Goal: Task Accomplishment & Management: Use online tool/utility

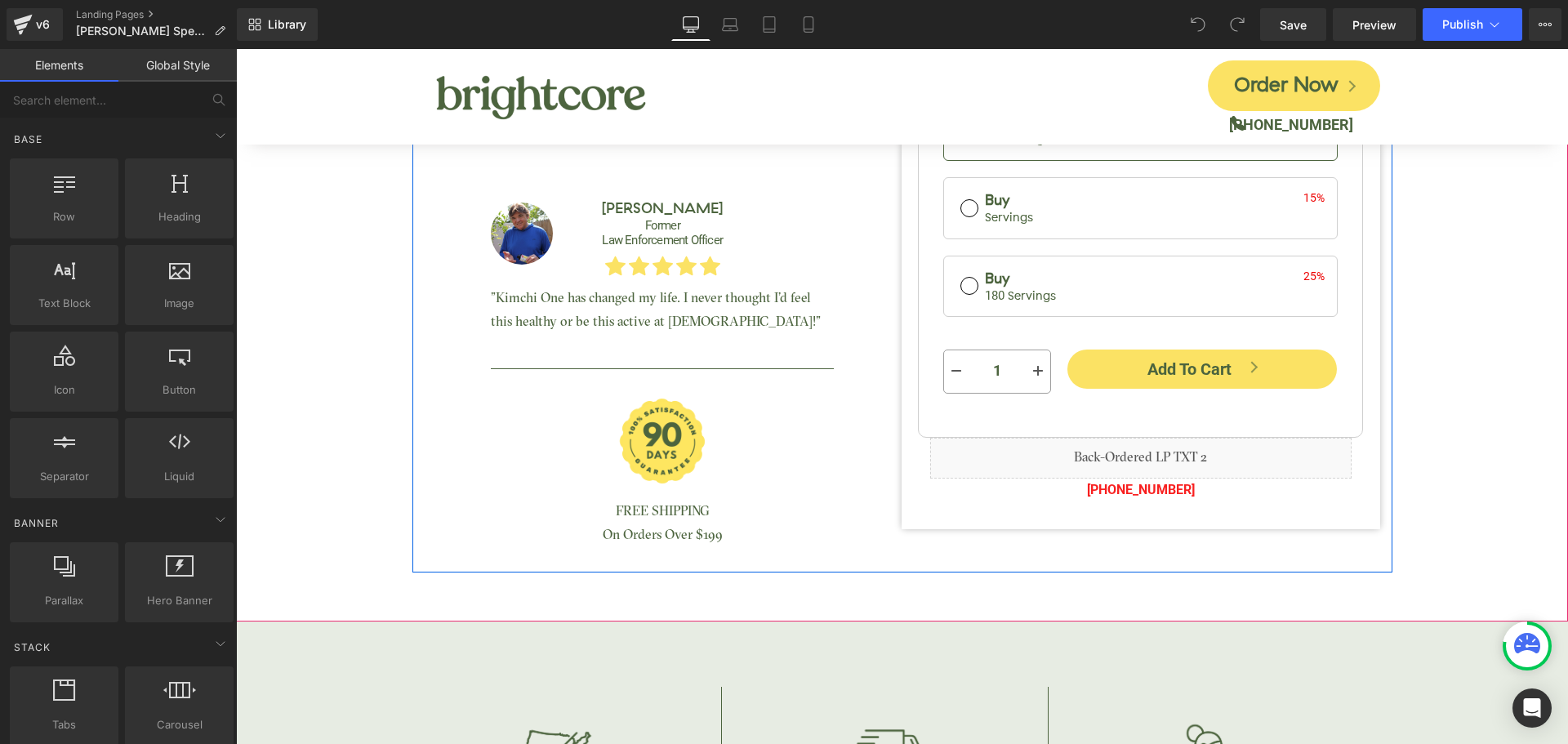
scroll to position [654, 0]
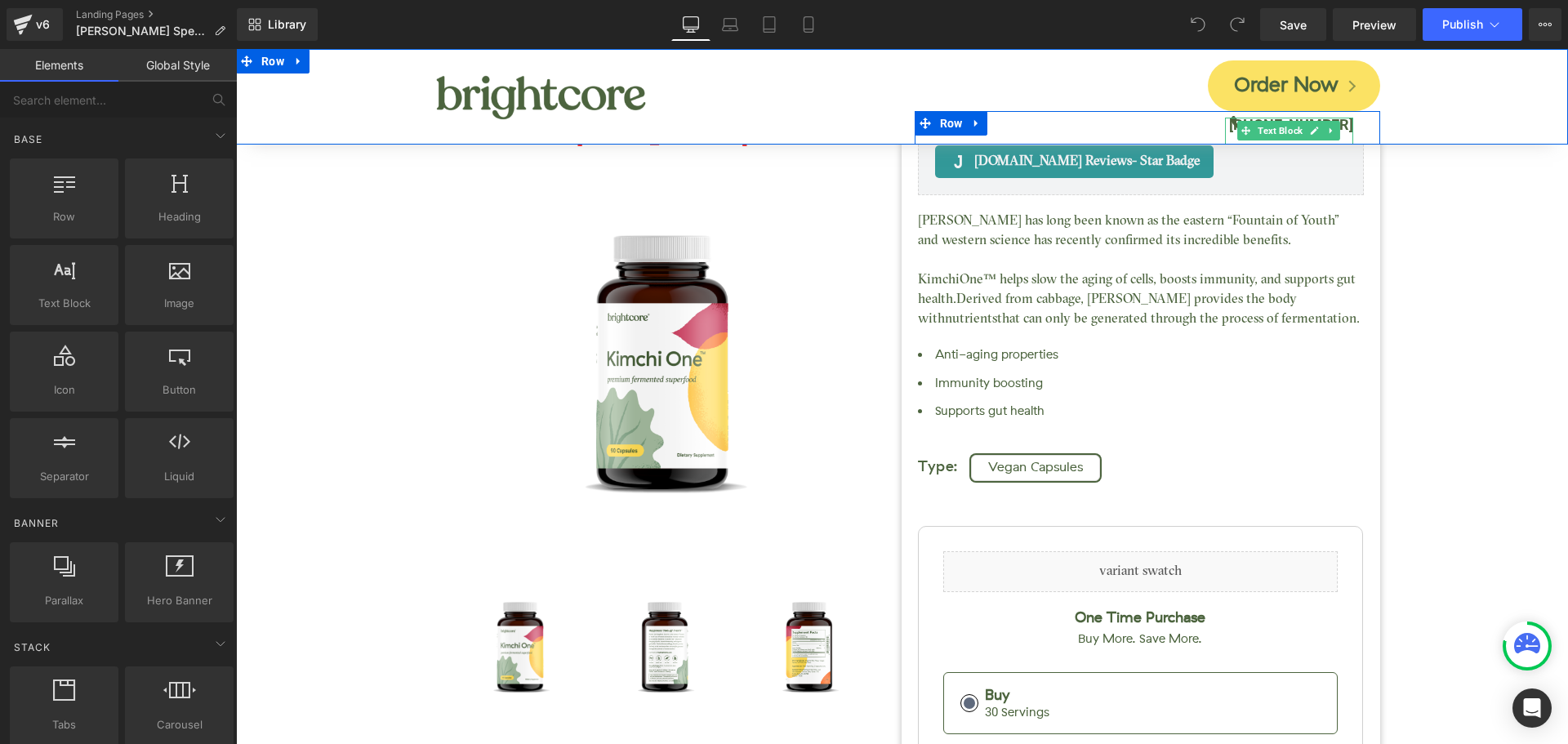
click at [1337, 127] on b "[PHONE_NUMBER]" at bounding box center [1291, 124] width 124 height 18
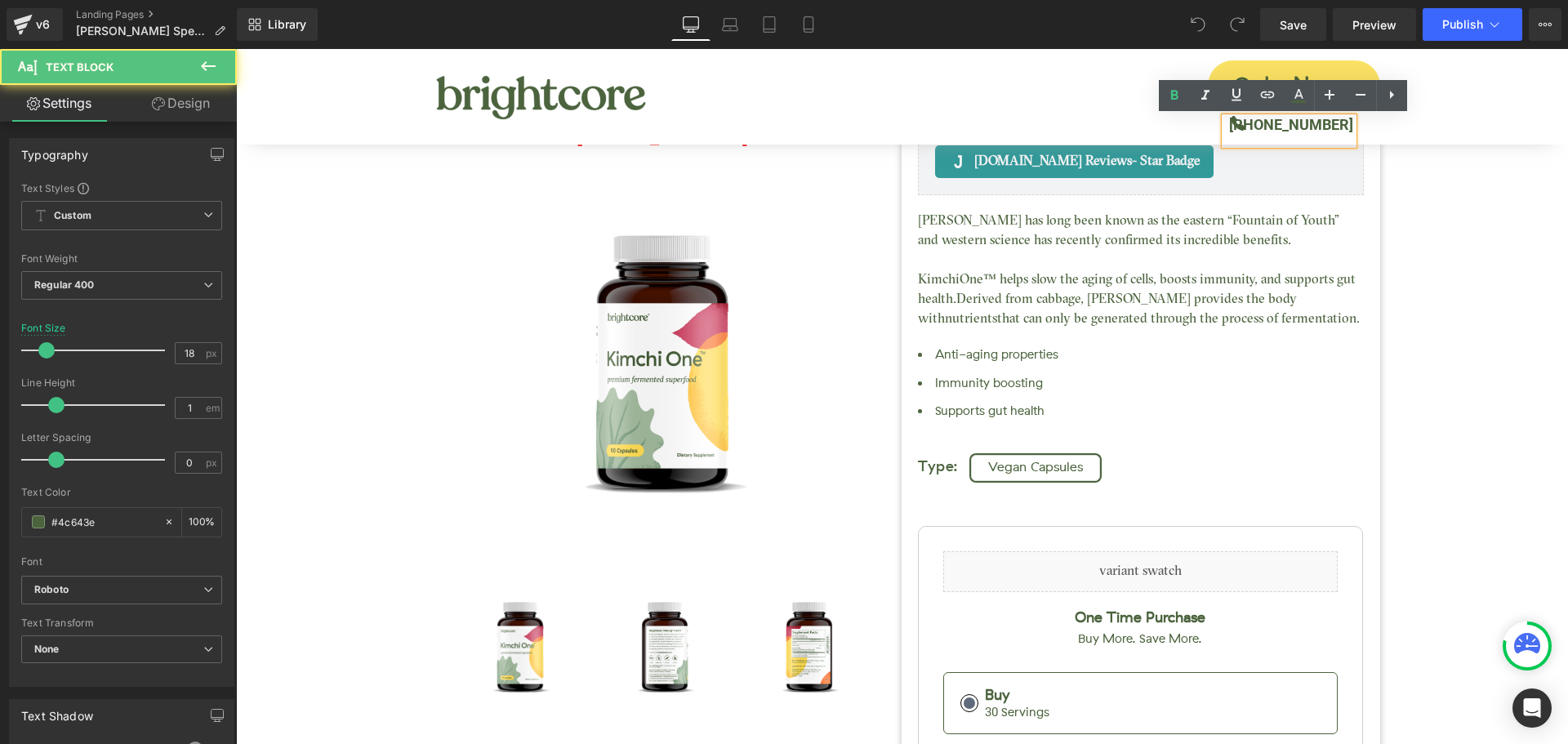
drag, startPoint x: 1280, startPoint y: 124, endPoint x: 1365, endPoint y: 132, distance: 85.4
click at [1365, 132] on div "[PHONE_NUMBER] Text Block" at bounding box center [1302, 131] width 155 height 27
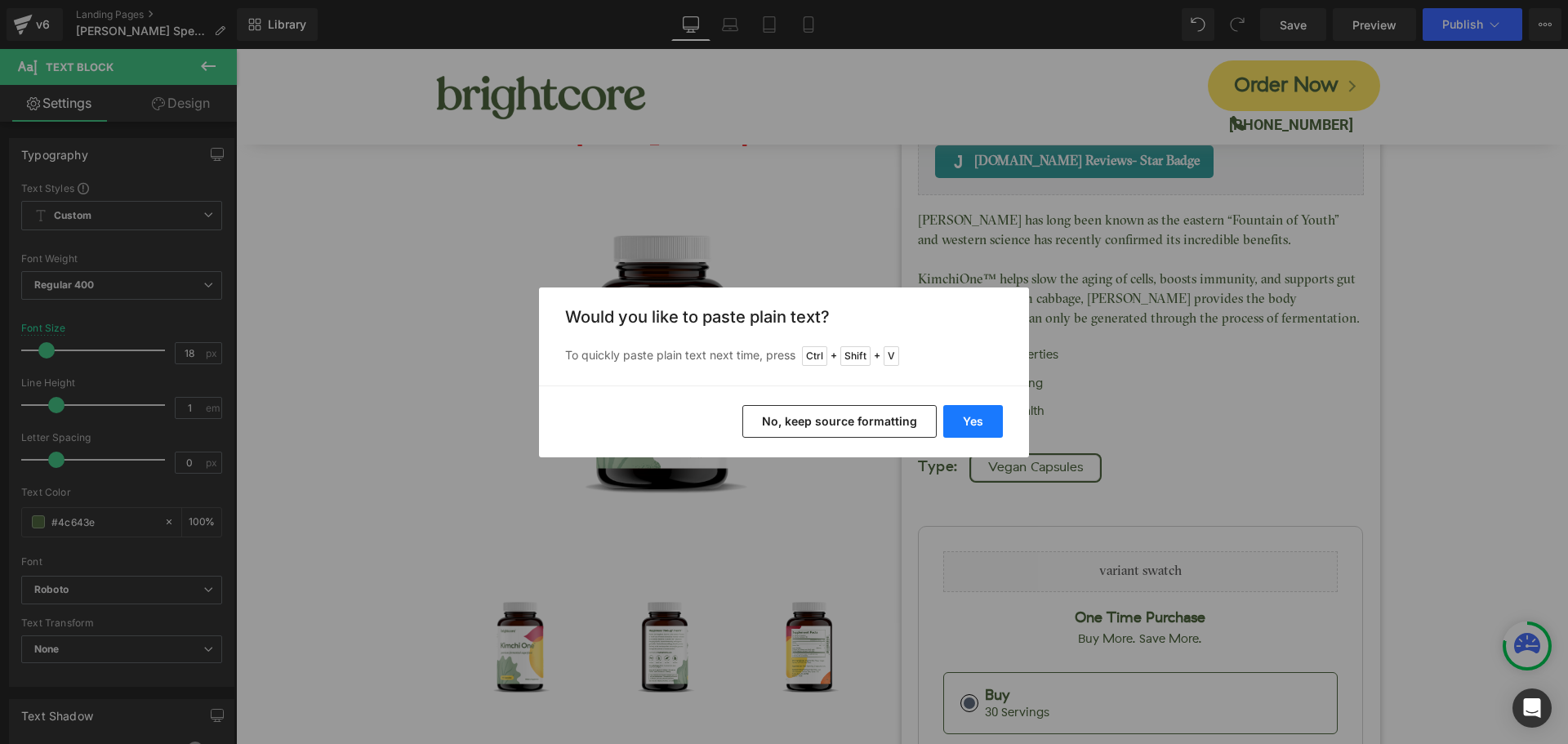
click at [1002, 421] on button "Yes" at bounding box center [973, 421] width 60 height 32
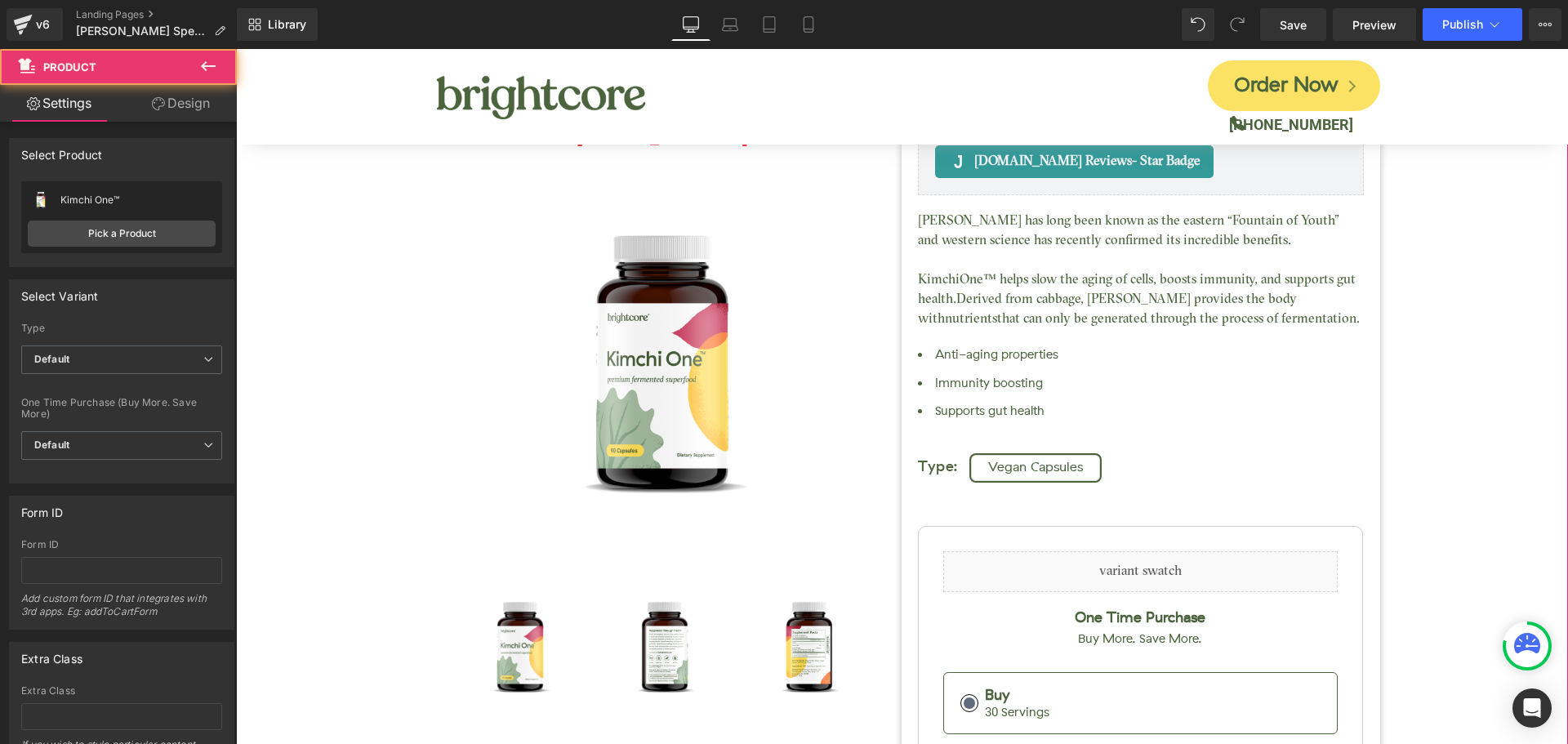
click at [1436, 302] on div "Kimchi One™ (P) Title [DOMAIN_NAME] Reviews - Star Badge [DOMAIN_NAME] Reviews …" at bounding box center [902, 566] width 1316 height 1159
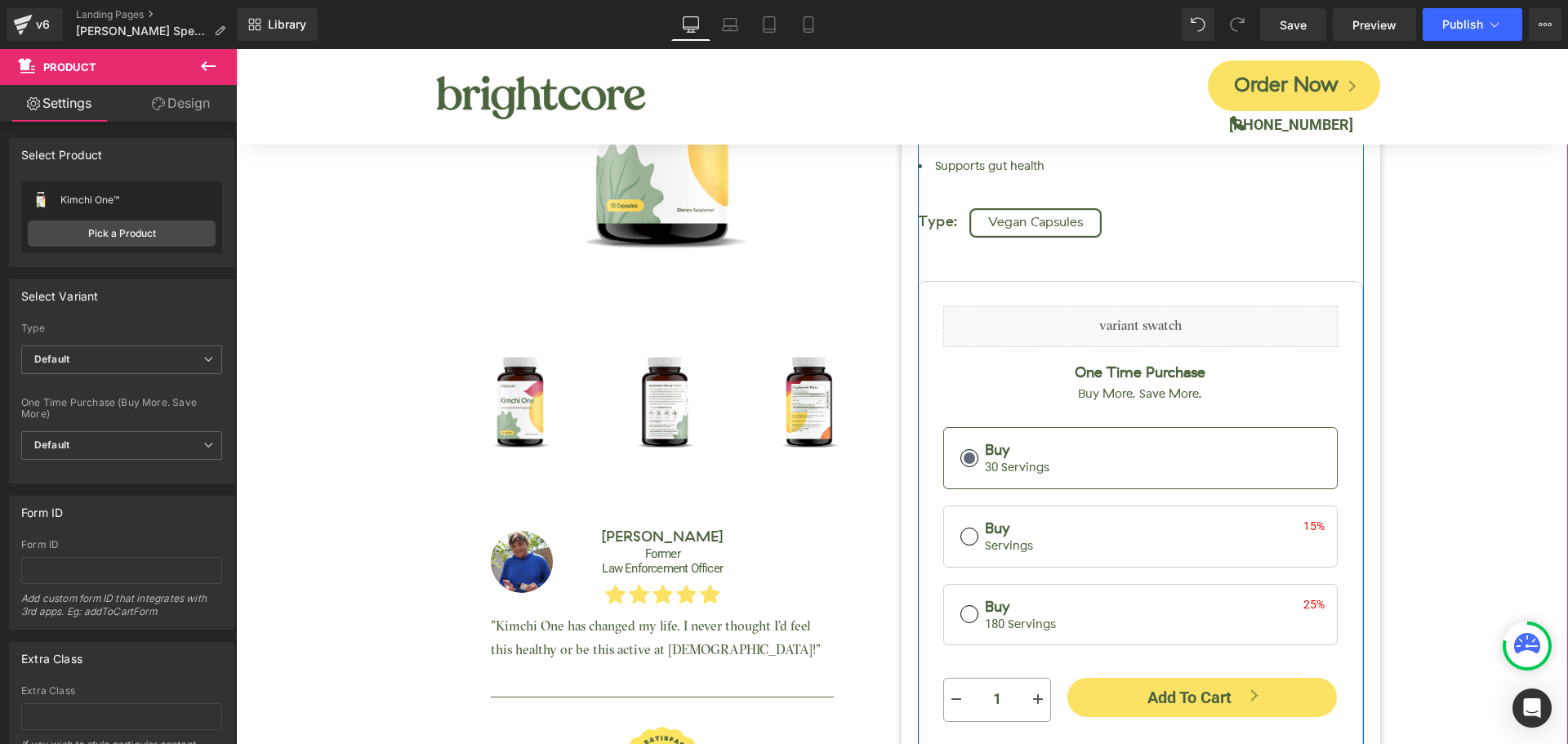
scroll to position [490, 0]
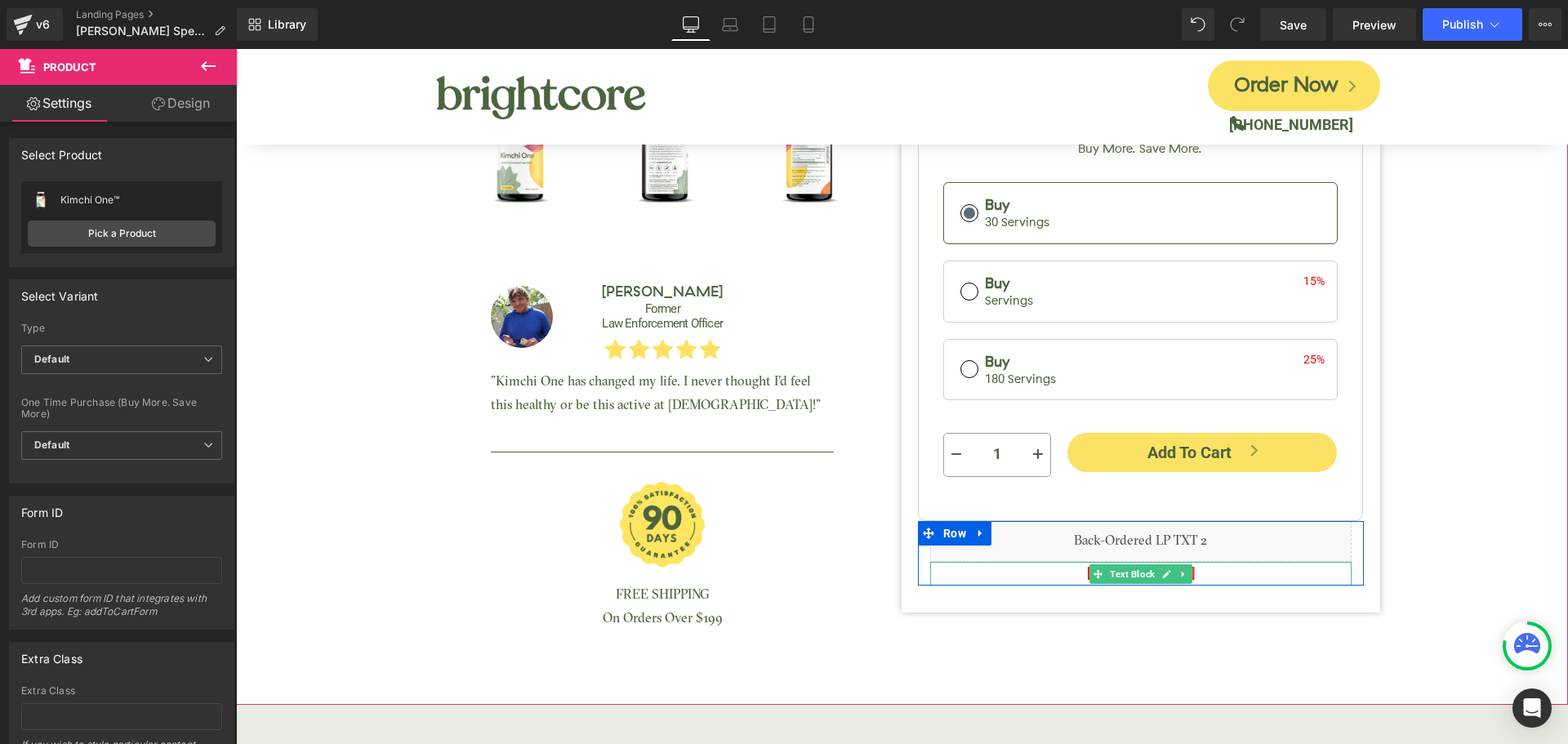
click at [1194, 569] on p "[PHONE_NUMBER]" at bounding box center [1141, 573] width 421 height 24
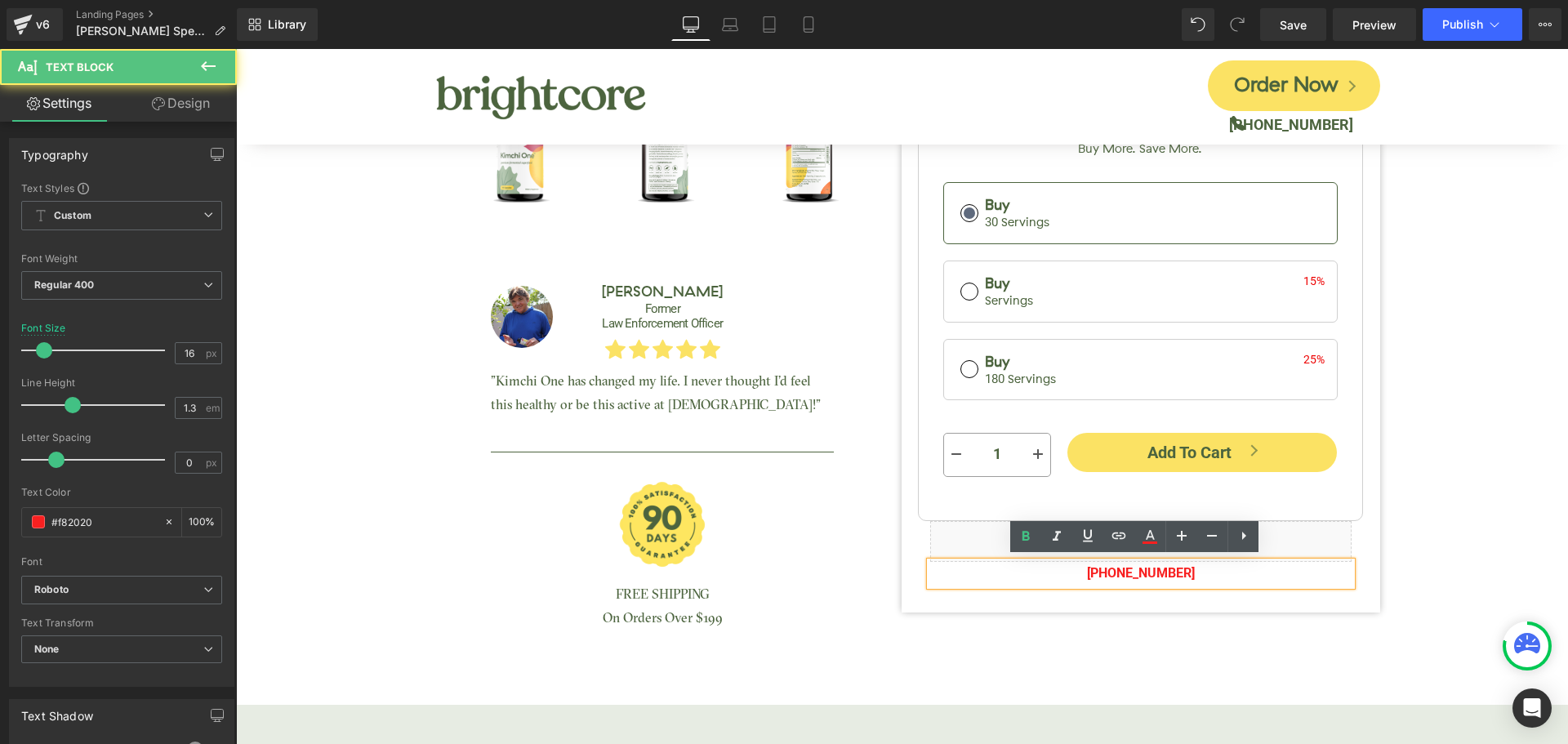
drag, startPoint x: 1125, startPoint y: 570, endPoint x: 1188, endPoint y: 570, distance: 63.0
click at [1188, 570] on p "[PHONE_NUMBER]" at bounding box center [1141, 573] width 421 height 24
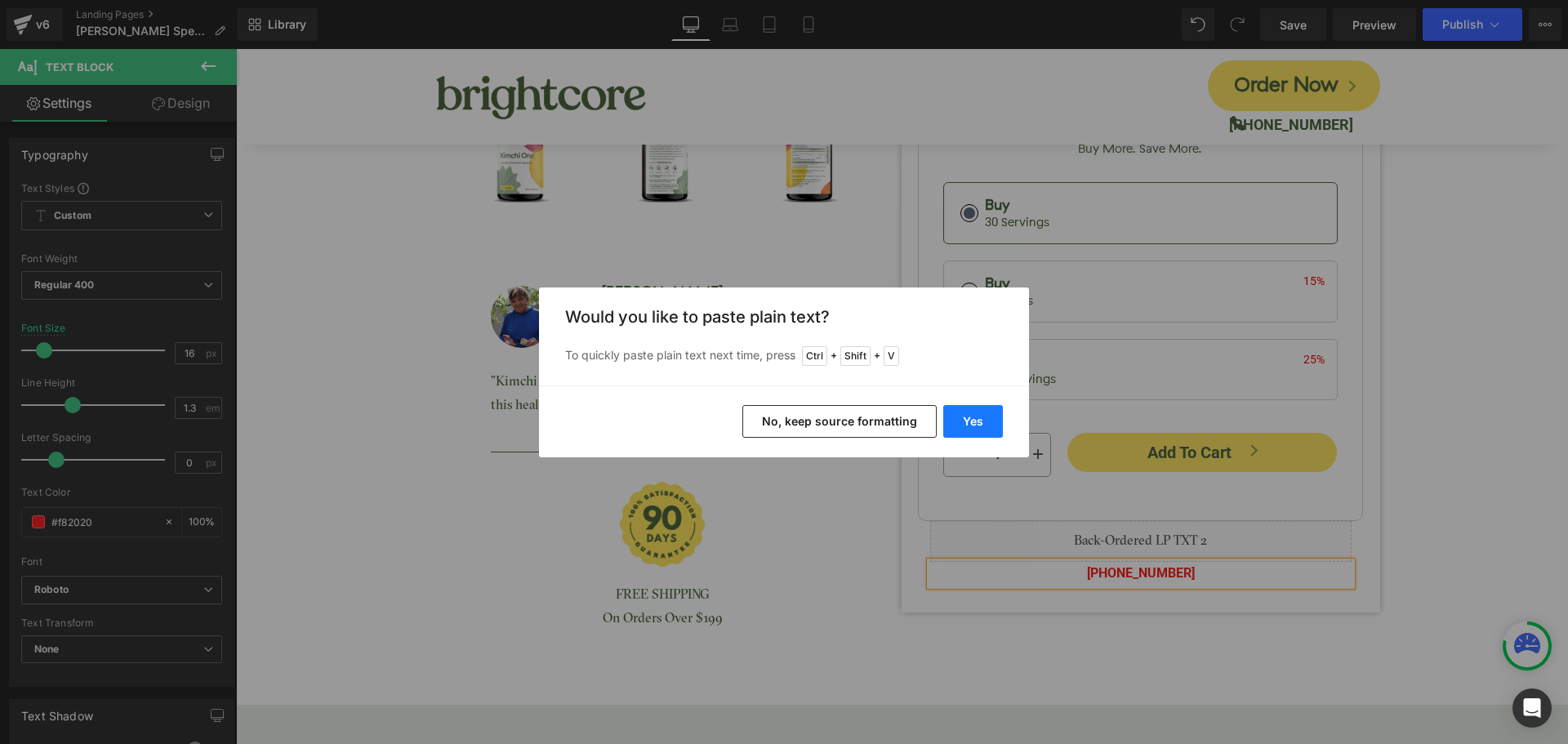
click at [977, 423] on button "Yes" at bounding box center [973, 421] width 60 height 32
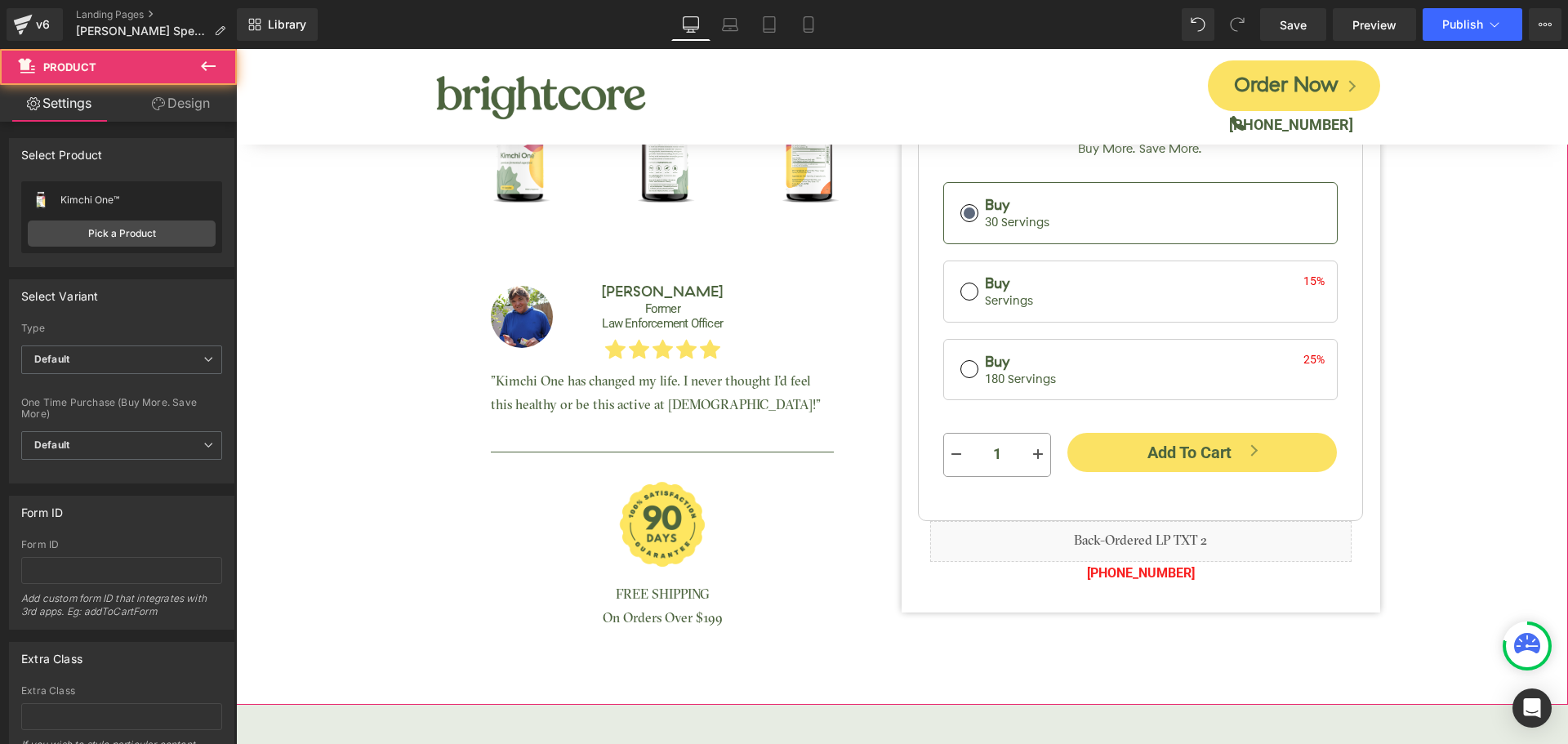
click at [1460, 464] on div "Kimchi One™ (P) Title [DOMAIN_NAME] Reviews - Star Badge [DOMAIN_NAME] Reviews …" at bounding box center [902, 76] width 1316 height 1159
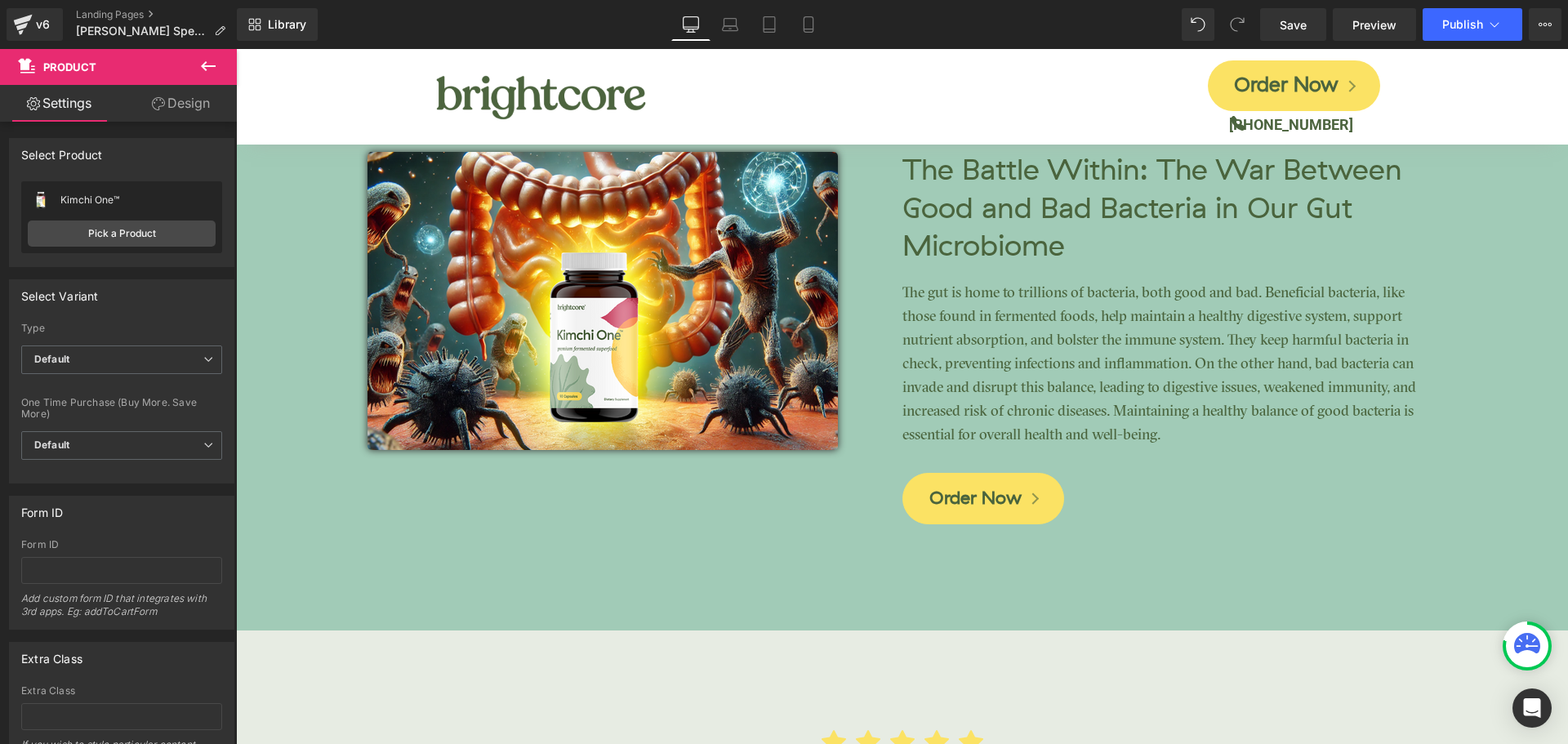
scroll to position [3676, 0]
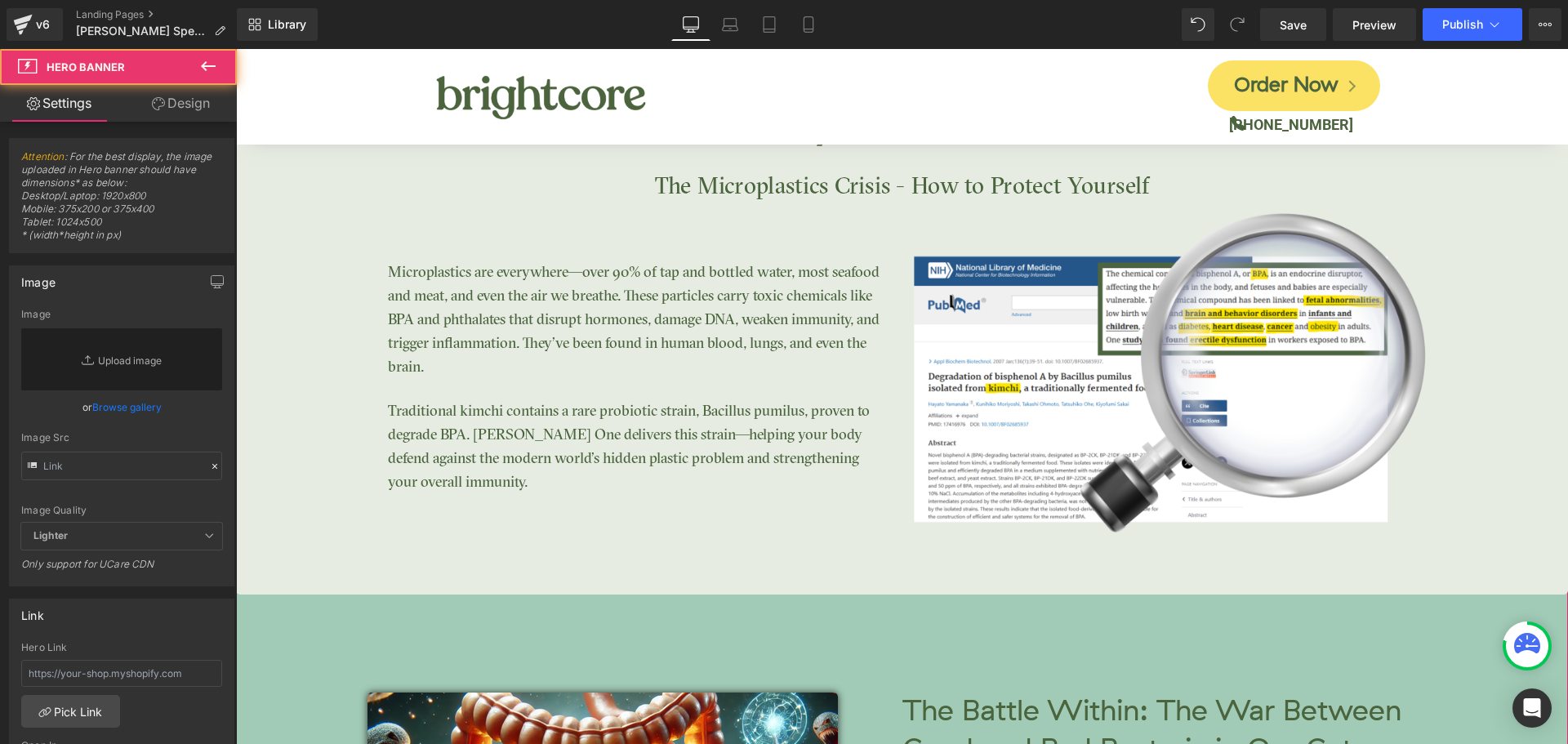
scroll to position [2778, 0]
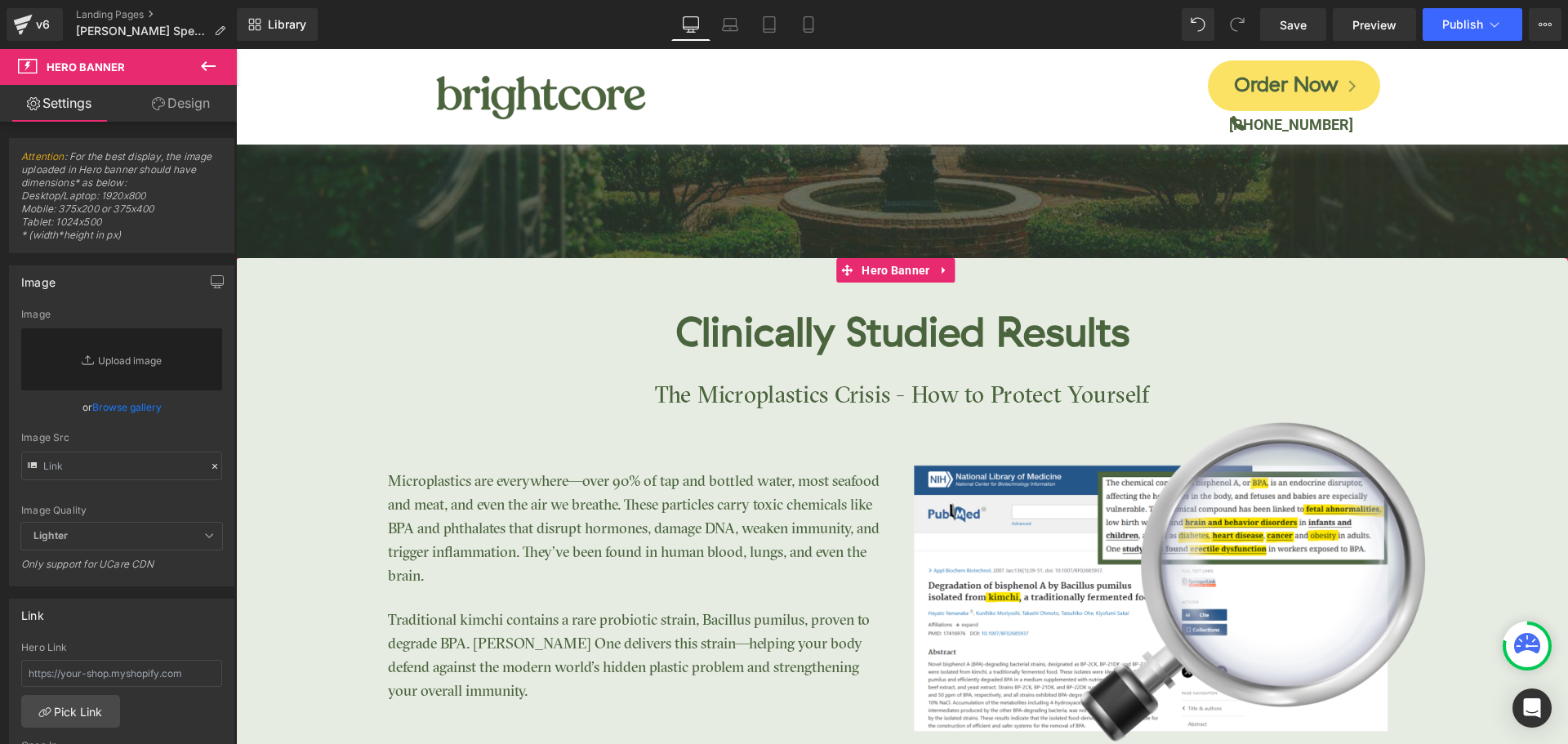
click at [236, 49] on div at bounding box center [236, 49] width 0 height 0
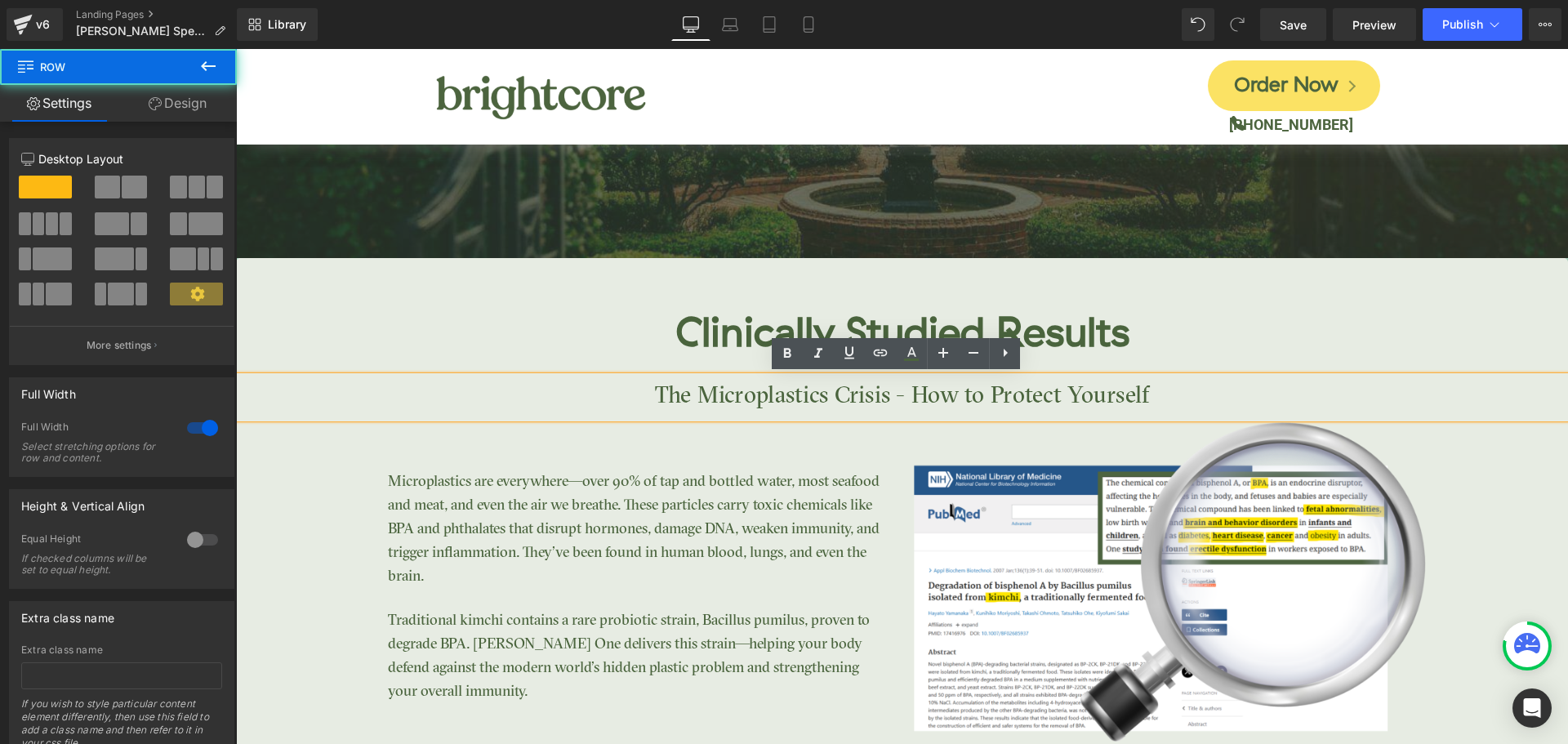
click at [1521, 282] on div "Clinically Studied Results Heading The Microplastics Crisis - How to Protect Yo…" at bounding box center [901, 531] width 1332 height 546
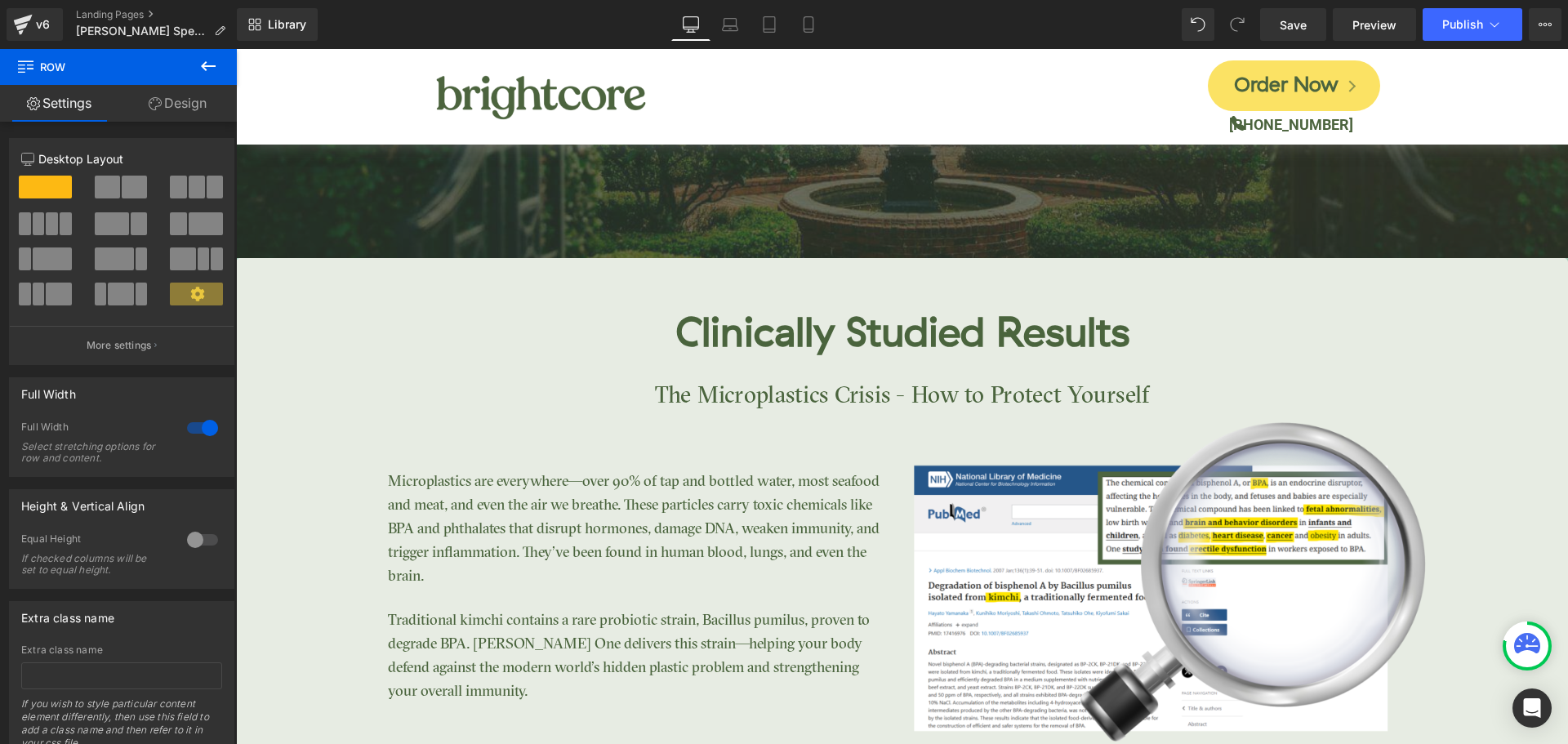
click at [1042, 22] on div "Library Desktop Desktop Laptop Tablet Mobile Save Preview Publish Scheduled Vie…" at bounding box center [902, 24] width 1331 height 32
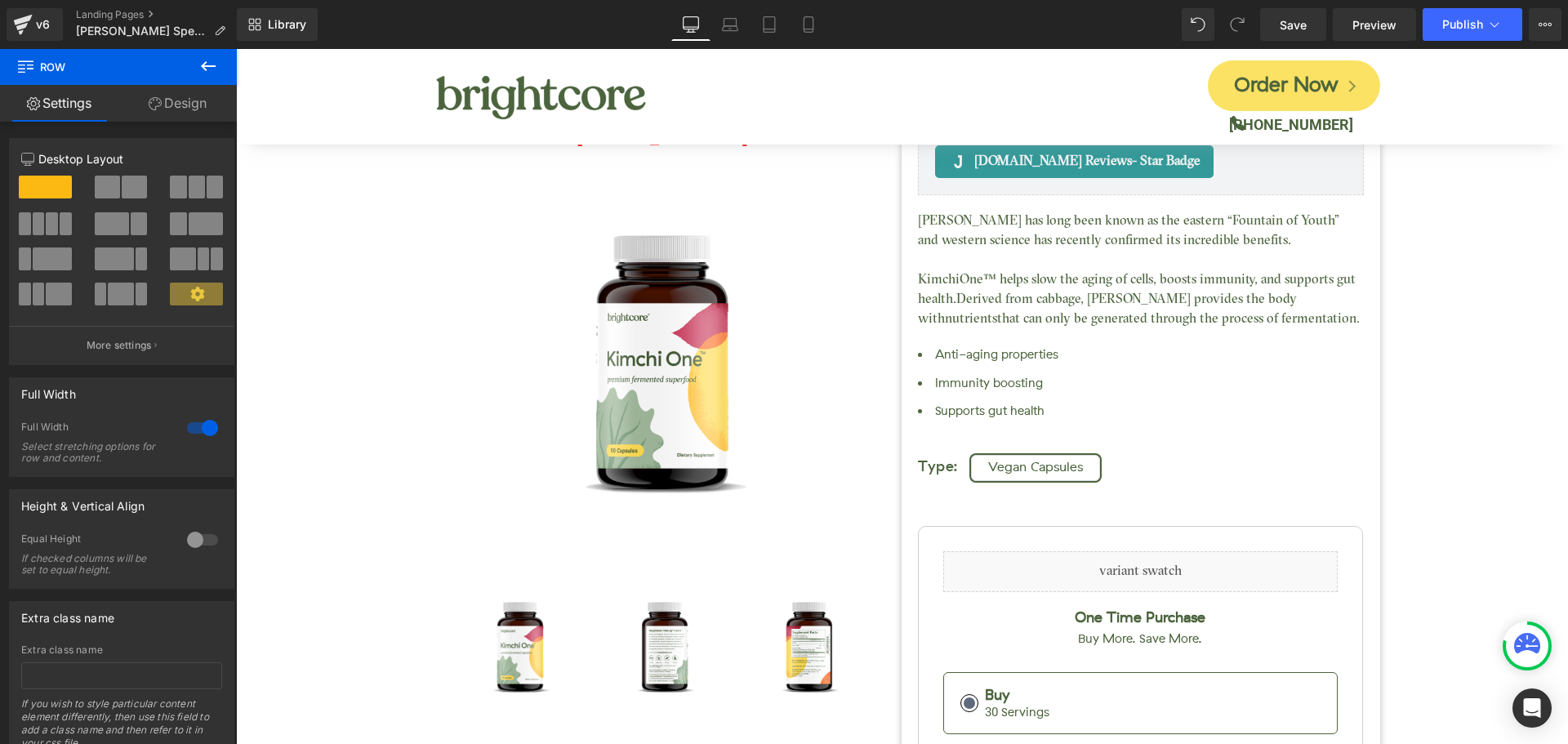
scroll to position [664, 0]
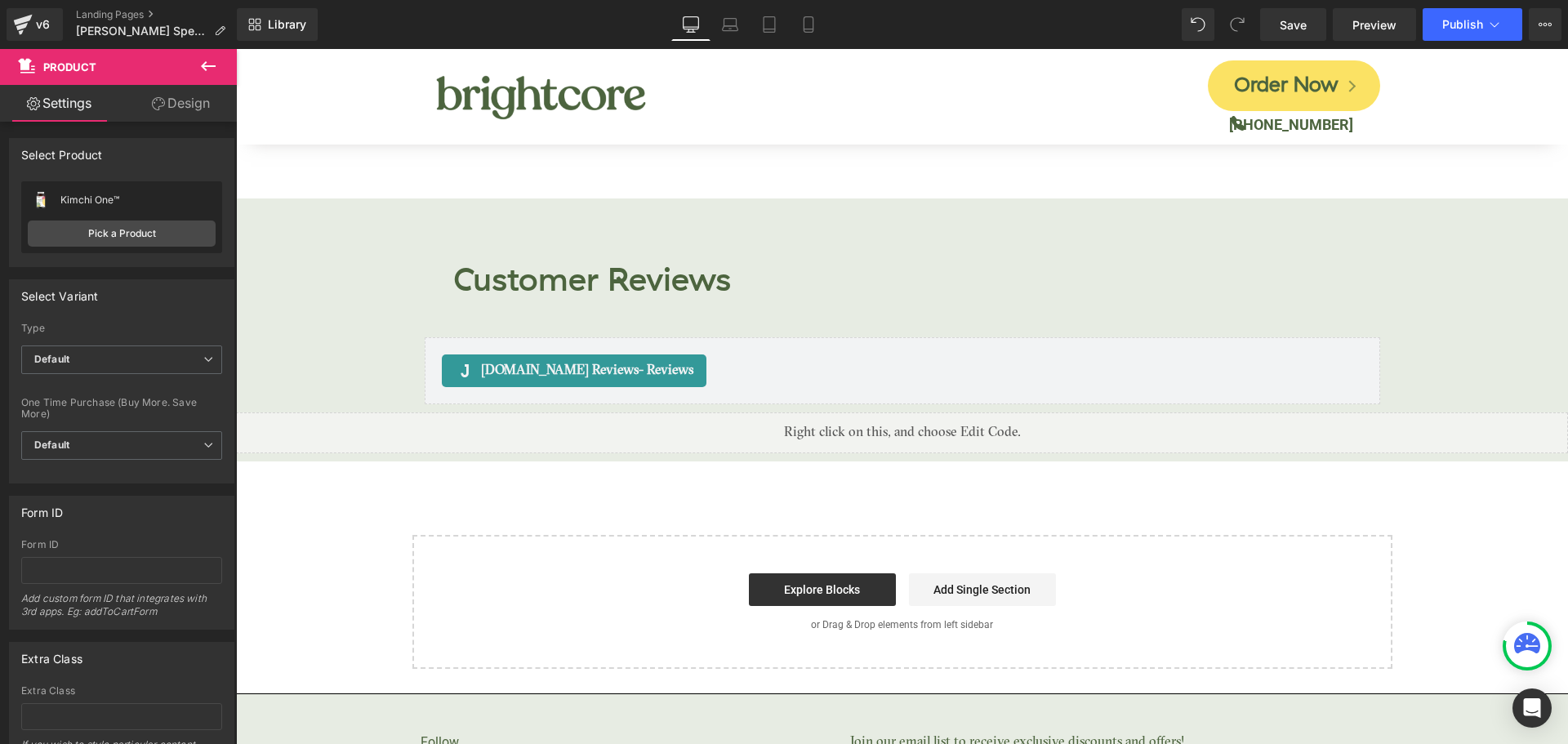
scroll to position [0, 0]
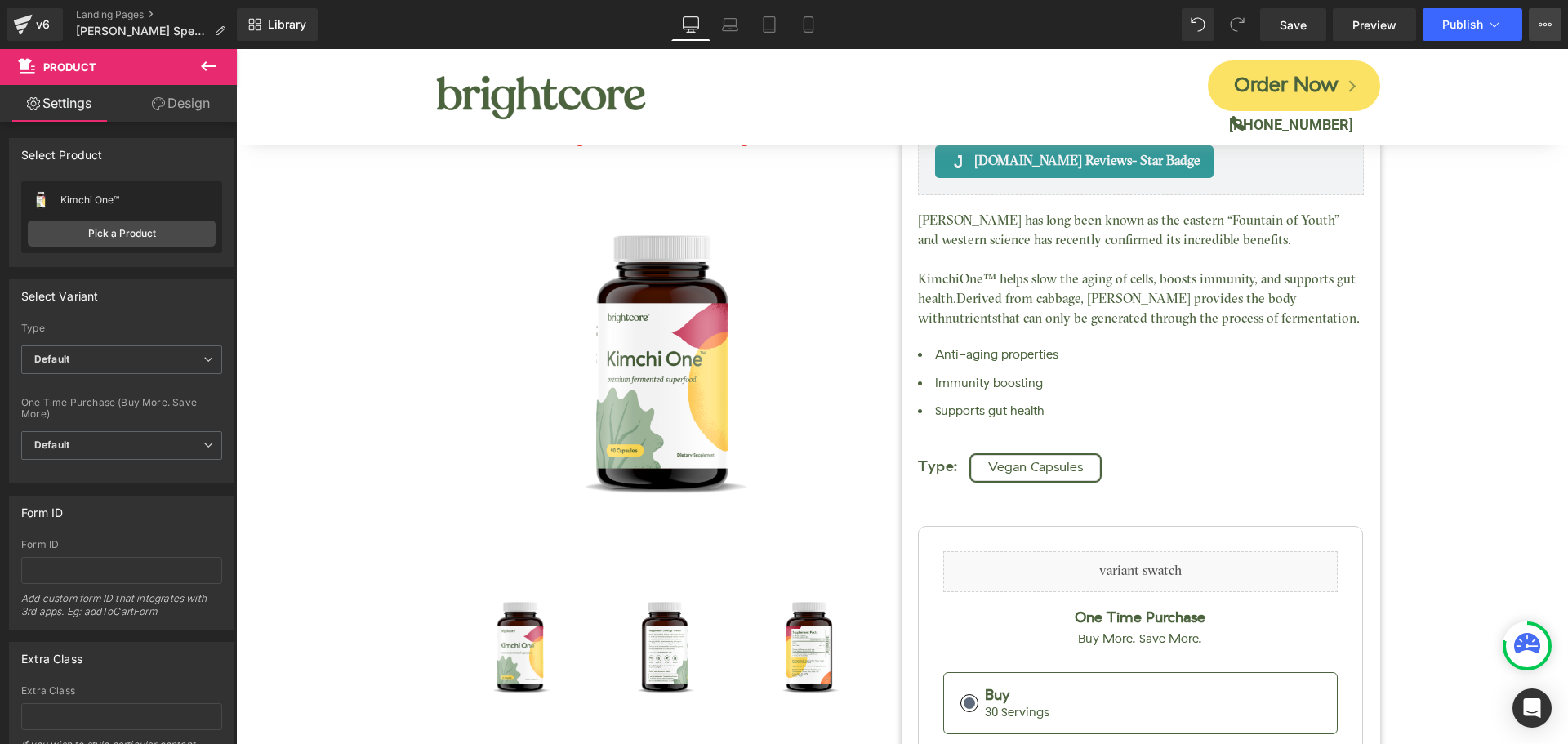
click at [1543, 25] on icon at bounding box center [1544, 25] width 13 height 13
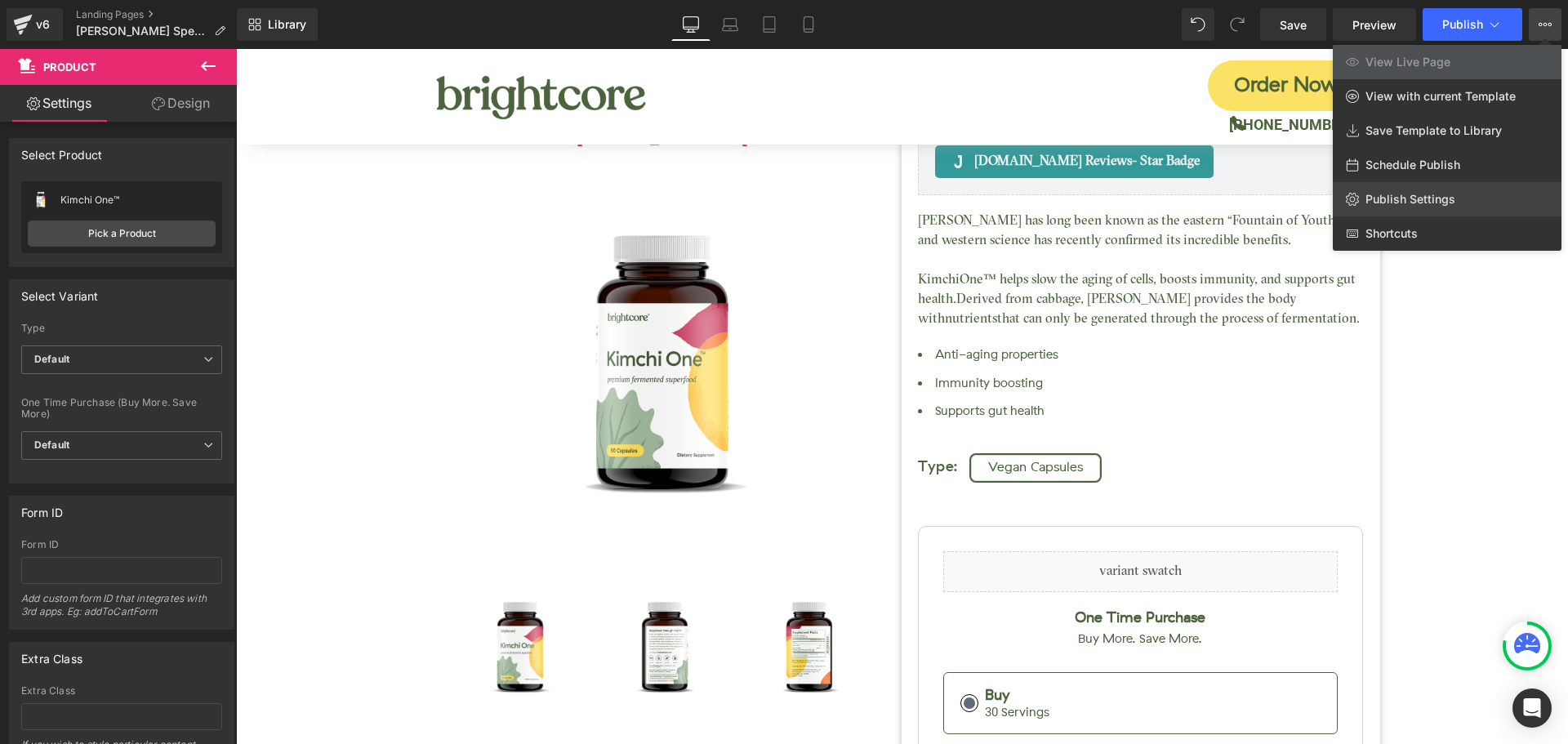
click at [1423, 204] on span "Publish Settings" at bounding box center [1410, 199] width 90 height 15
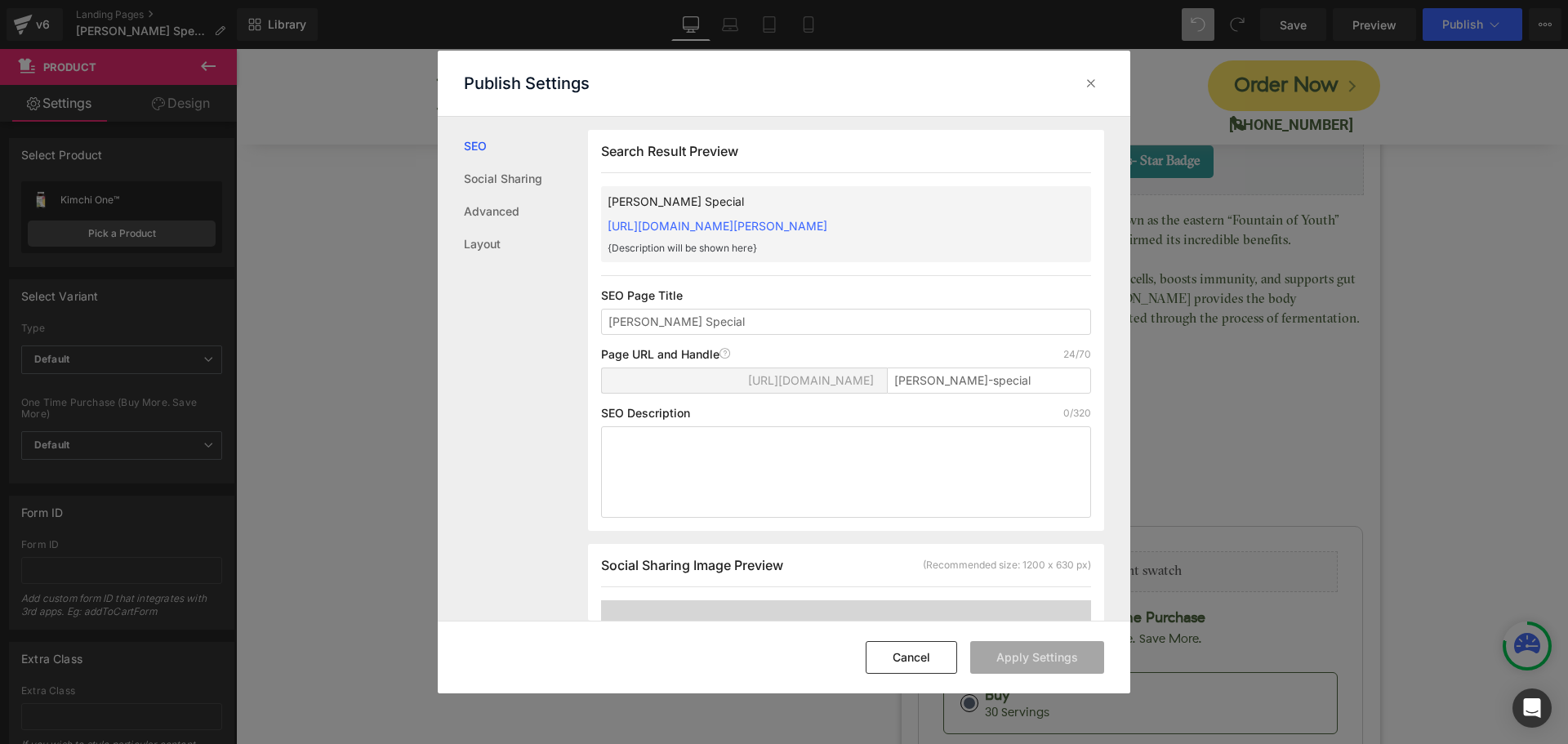
scroll to position [1, 0]
drag, startPoint x: 947, startPoint y: 382, endPoint x: 1059, endPoint y: 379, distance: 112.0
click at [1059, 379] on input "[PERSON_NAME]-special" at bounding box center [988, 380] width 204 height 26
click at [901, 386] on input "vincedao" at bounding box center [988, 380] width 204 height 26
click at [943, 381] on input "vincedao" at bounding box center [988, 380] width 204 height 26
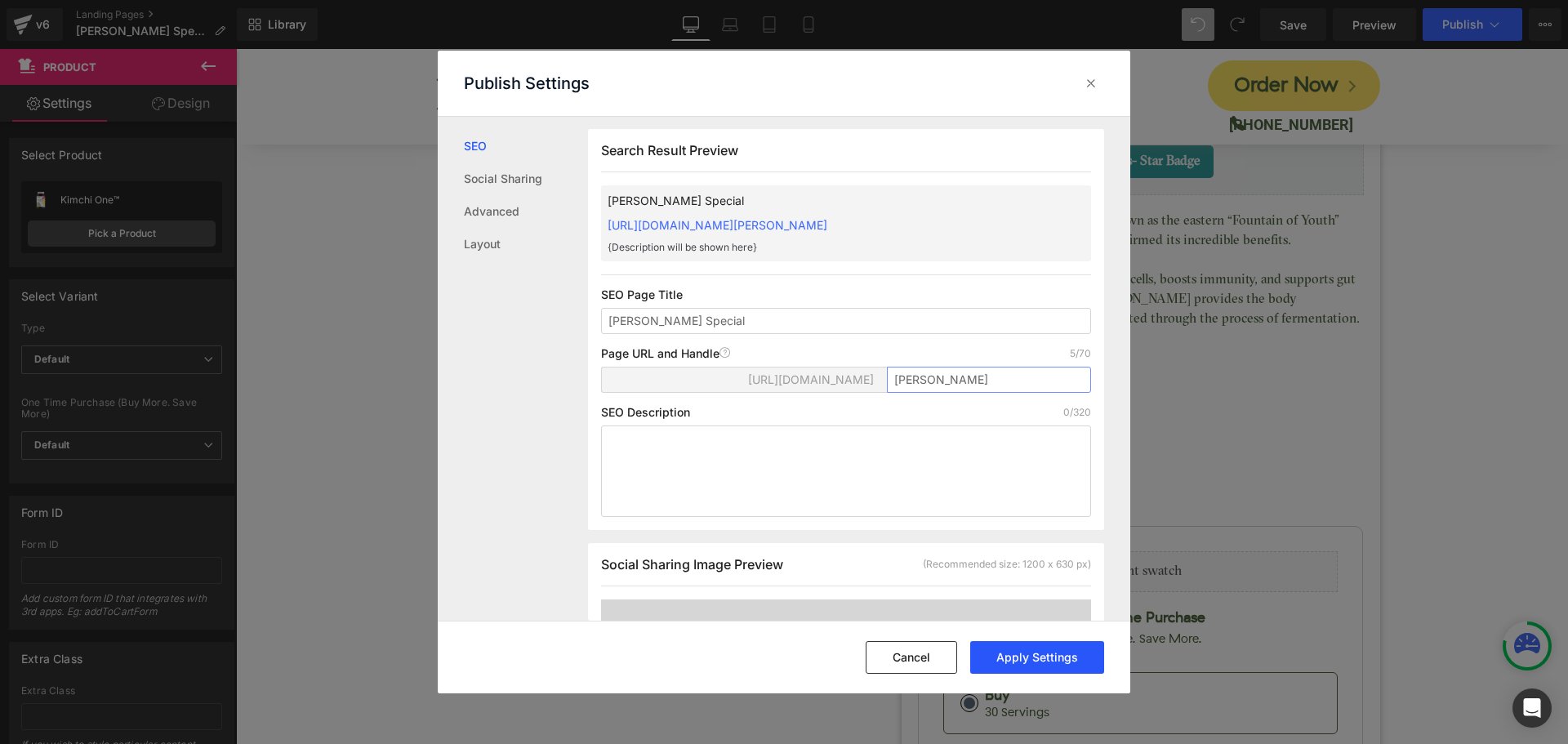
type input "[PERSON_NAME]"
click at [1028, 651] on button "Apply Settings" at bounding box center [1037, 657] width 134 height 32
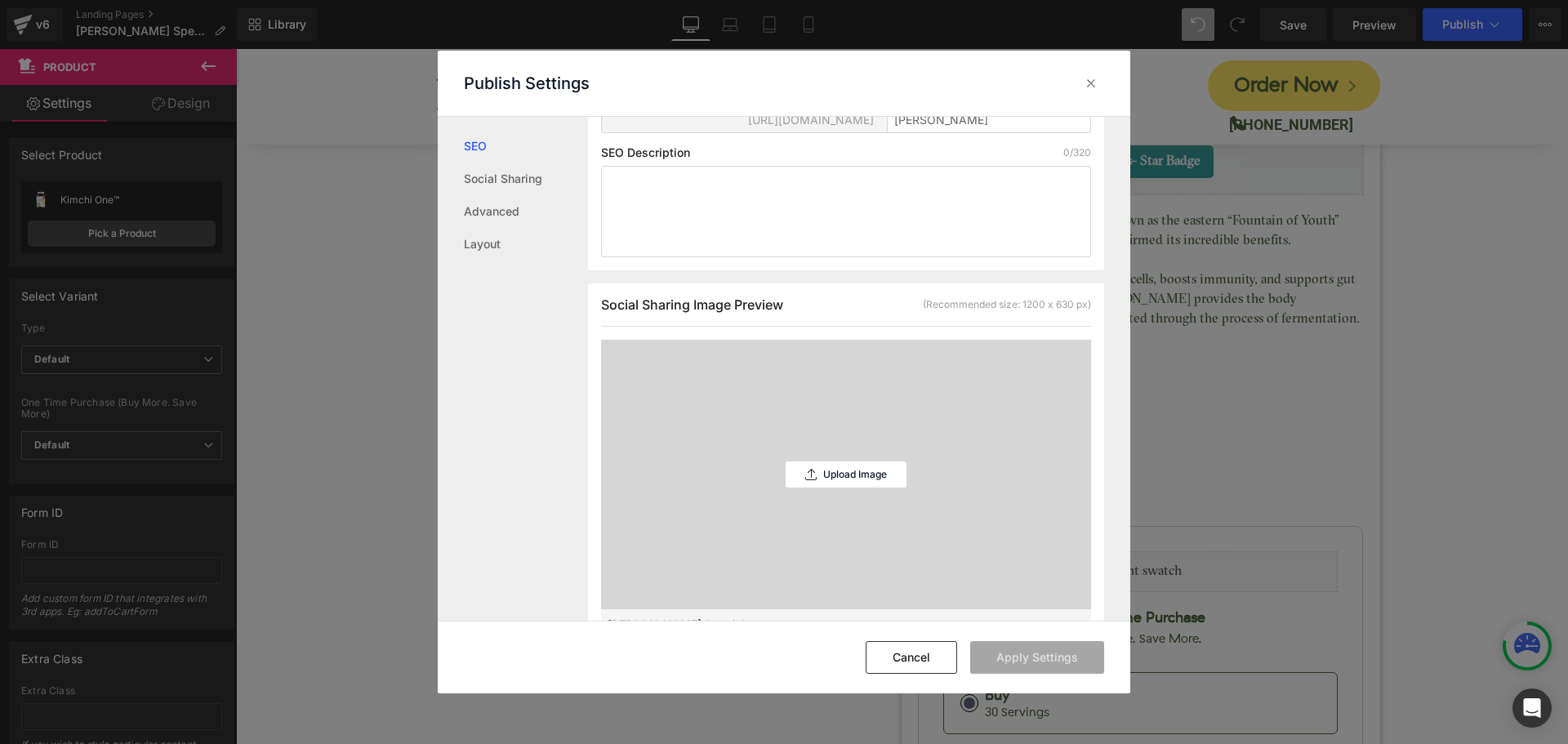
scroll to position [246, 0]
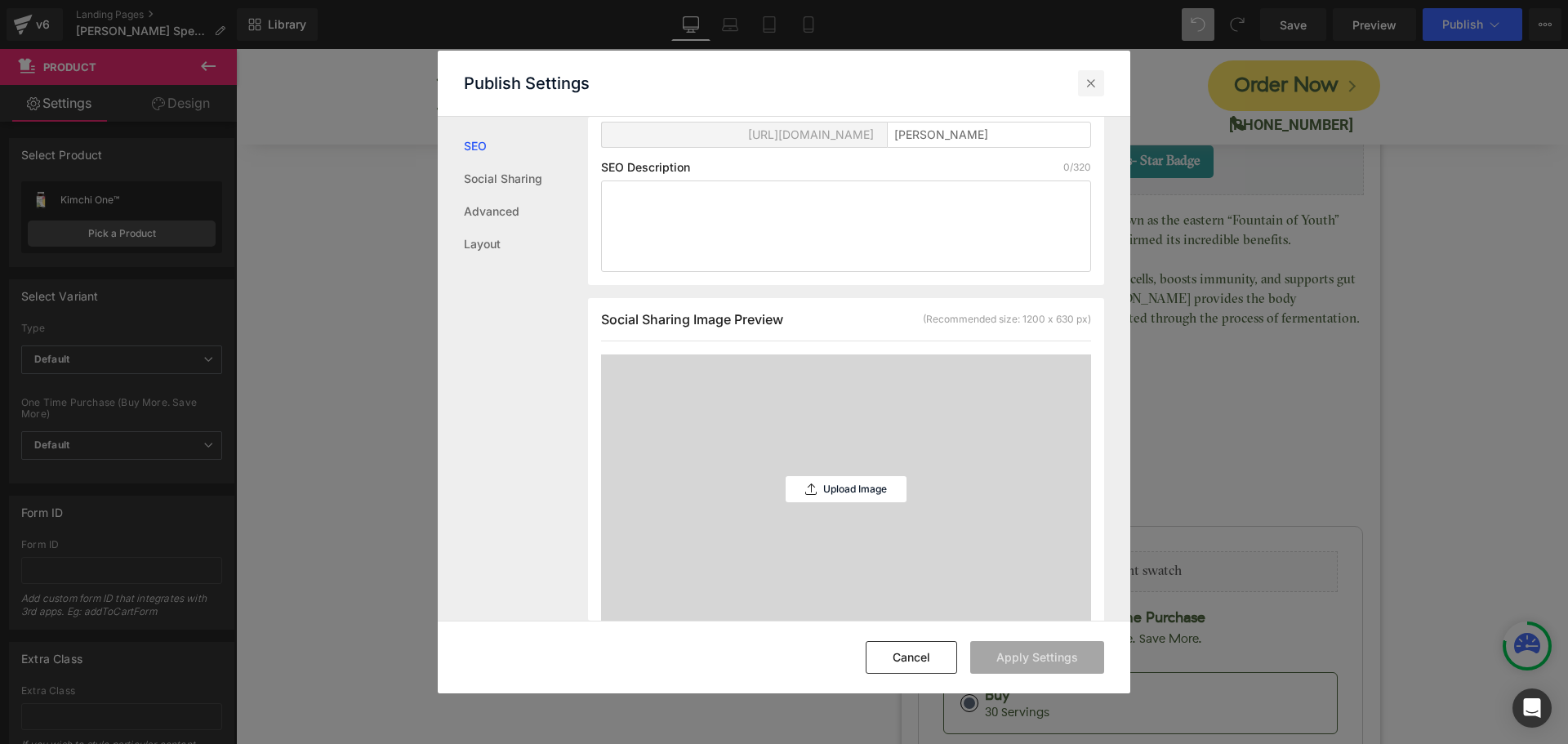
click at [1091, 84] on icon at bounding box center [1091, 83] width 17 height 17
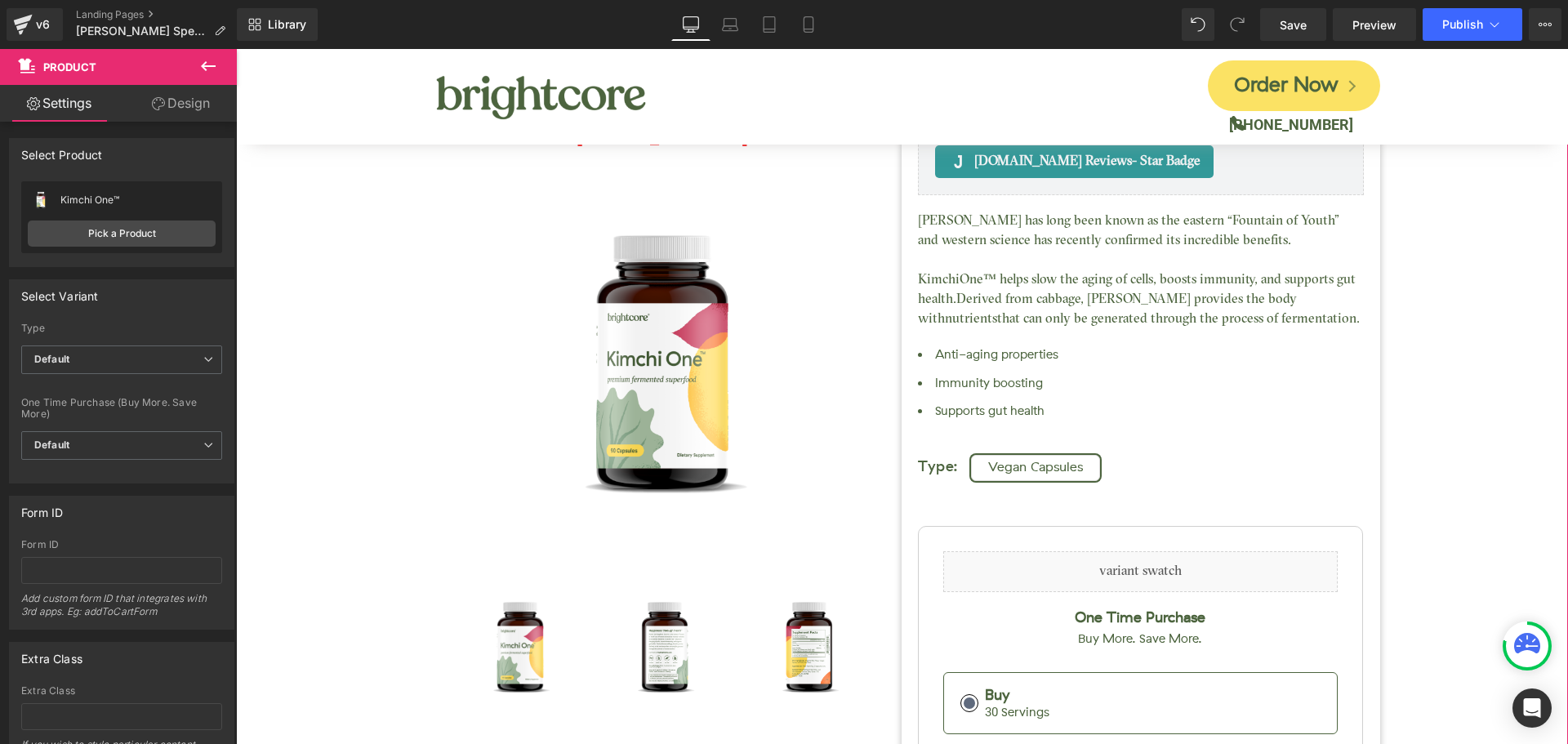
click at [1415, 431] on div "Kimchi One™ (P) Title [DOMAIN_NAME] Reviews - Star Badge [DOMAIN_NAME] Reviews …" at bounding box center [902, 566] width 1316 height 1159
